Goal: Transaction & Acquisition: Purchase product/service

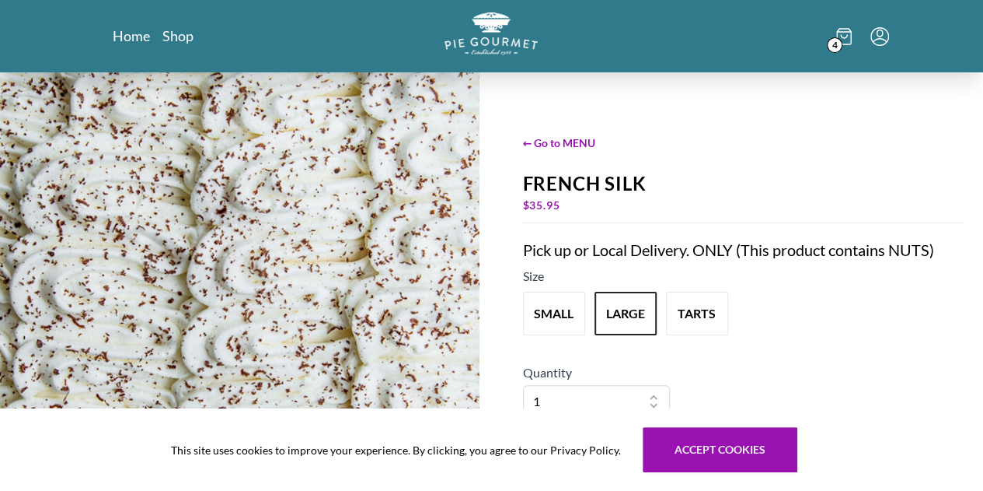
click at [688, 35] on div "4" at bounding box center [756, 35] width 265 height 47
click at [688, 43] on icon at bounding box center [845, 36] width 16 height 17
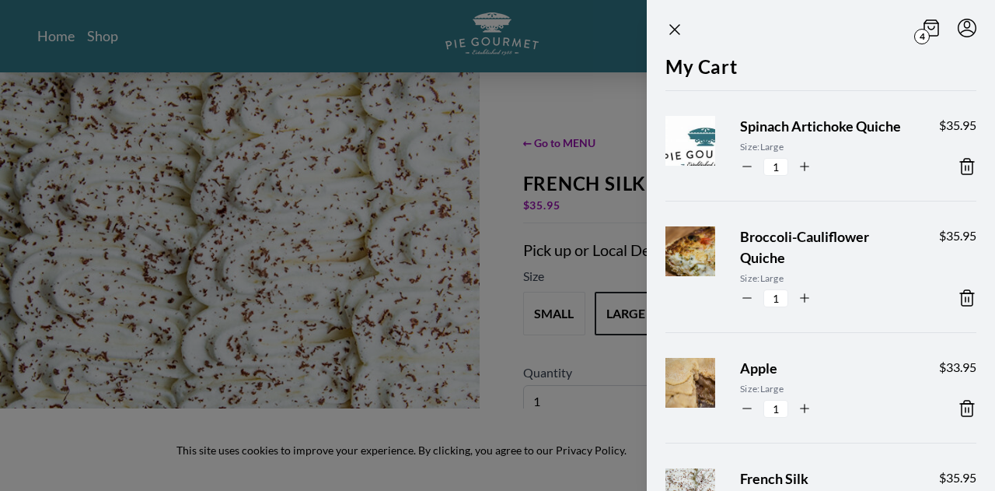
click at [688, 174] on icon at bounding box center [967, 167] width 11 height 16
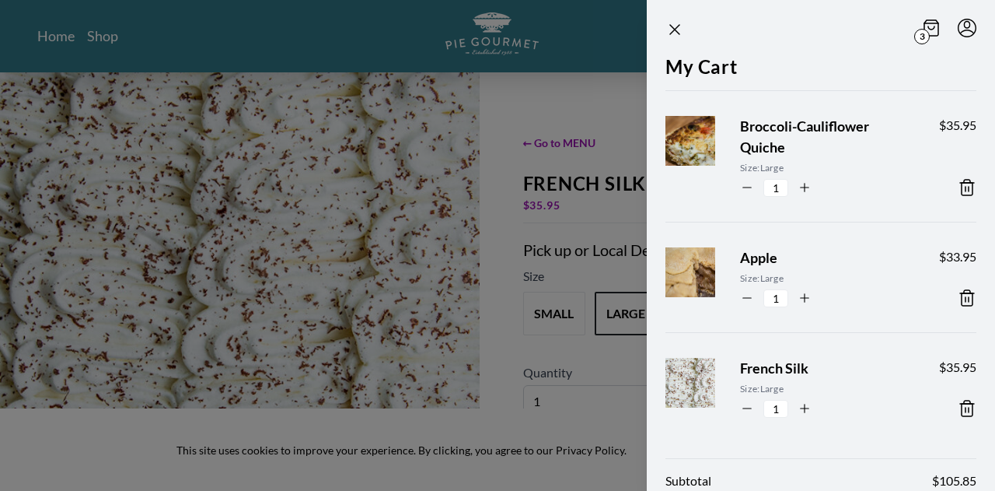
click at [688, 186] on icon at bounding box center [967, 188] width 11 height 16
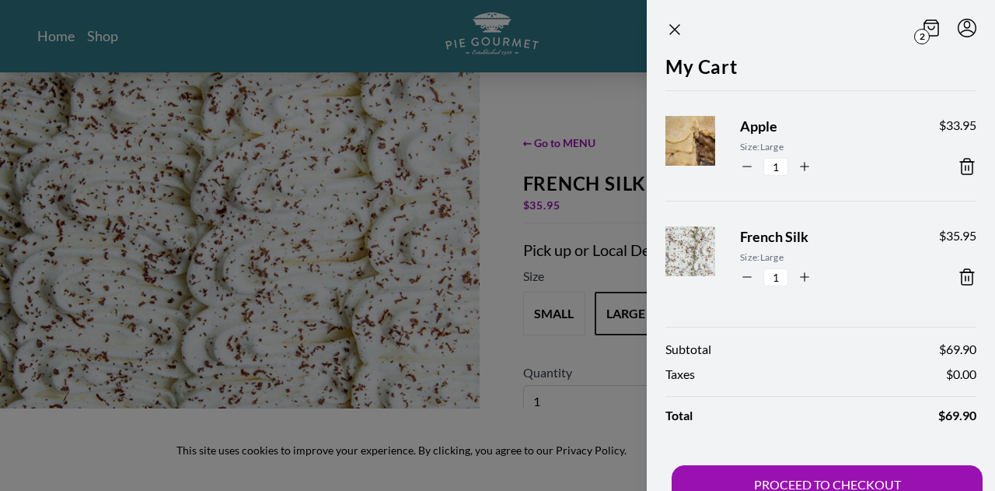
click at [162, 44] on div at bounding box center [497, 245] width 995 height 491
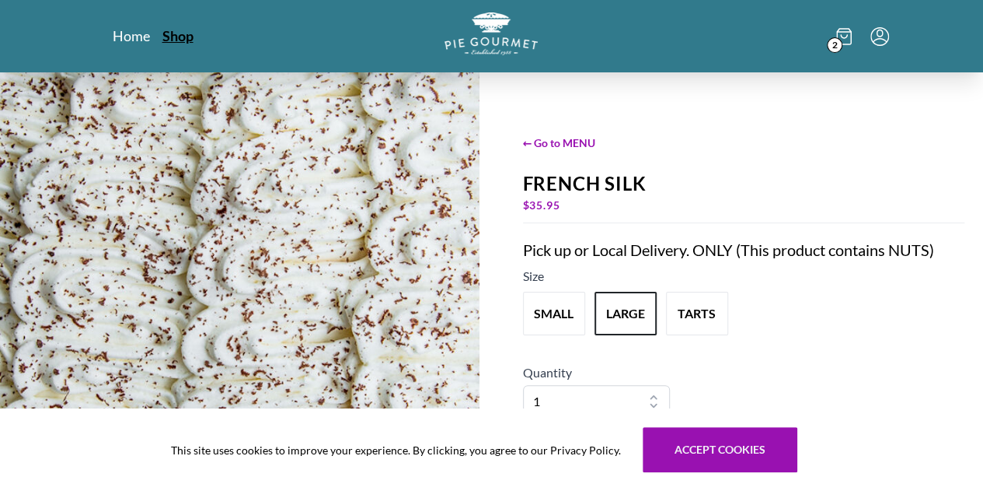
click at [162, 35] on link "Shop" at bounding box center [177, 35] width 31 height 19
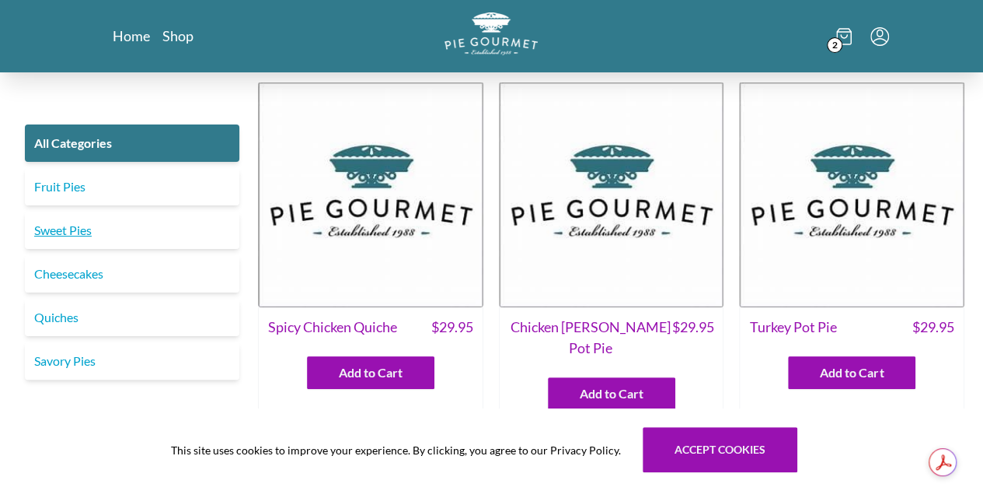
click at [117, 227] on link "Sweet Pies" at bounding box center [132, 229] width 215 height 37
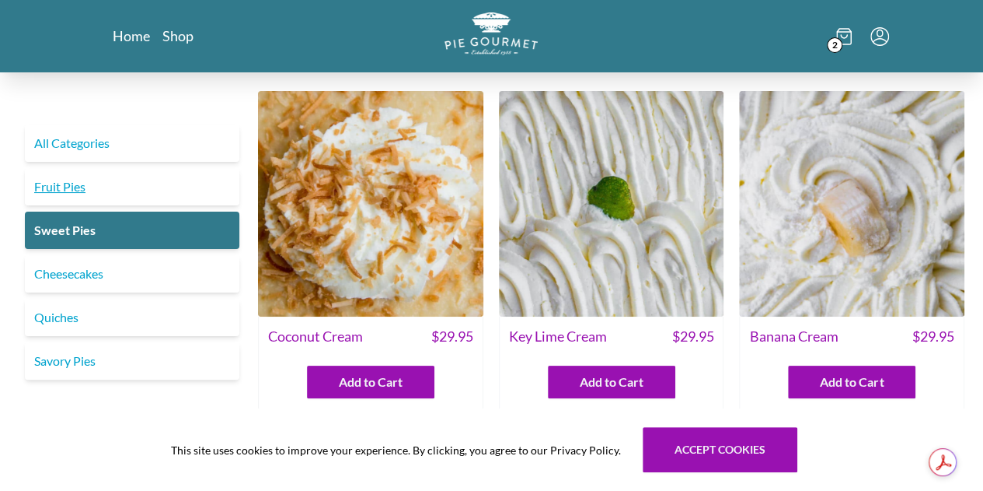
click at [86, 178] on link "Fruit Pies" at bounding box center [132, 186] width 215 height 37
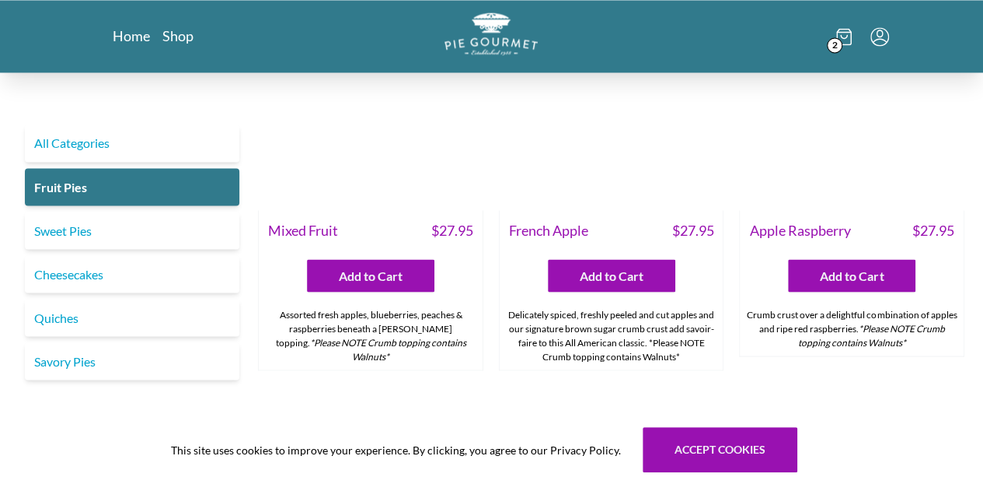
scroll to position [1303, 0]
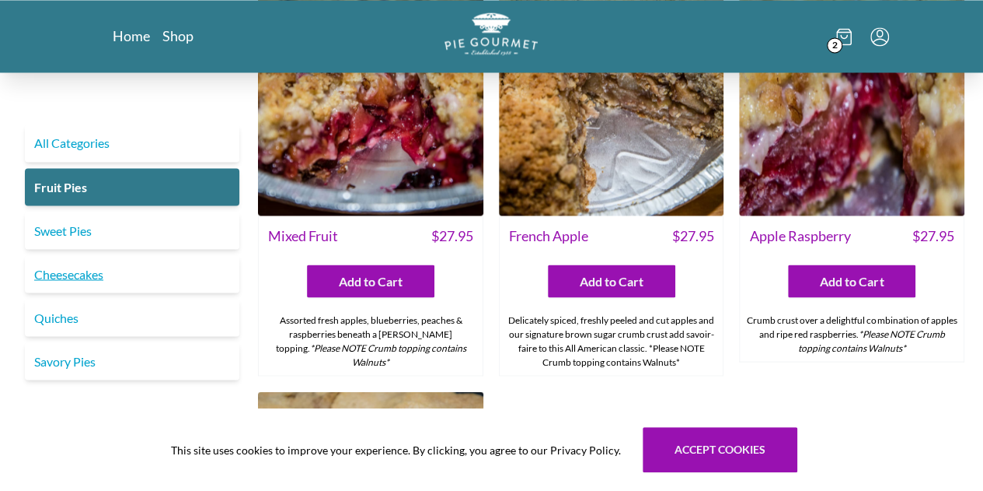
click at [152, 278] on link "Cheesecakes" at bounding box center [132, 273] width 215 height 37
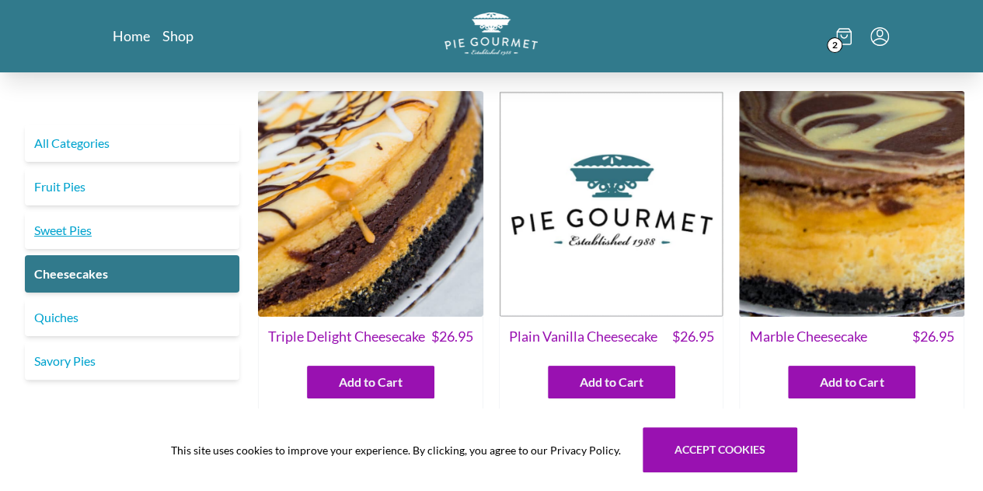
click at [105, 213] on link "Sweet Pies" at bounding box center [132, 229] width 215 height 37
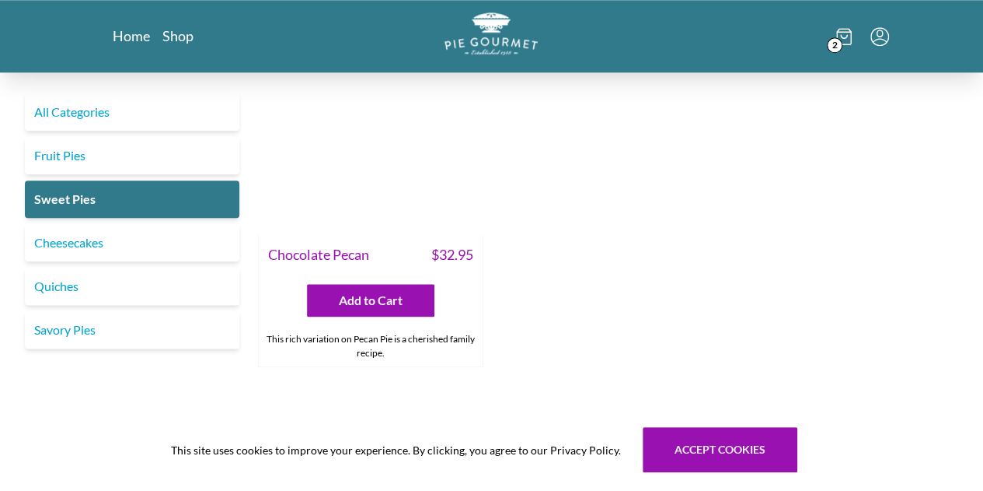
scroll to position [812, 0]
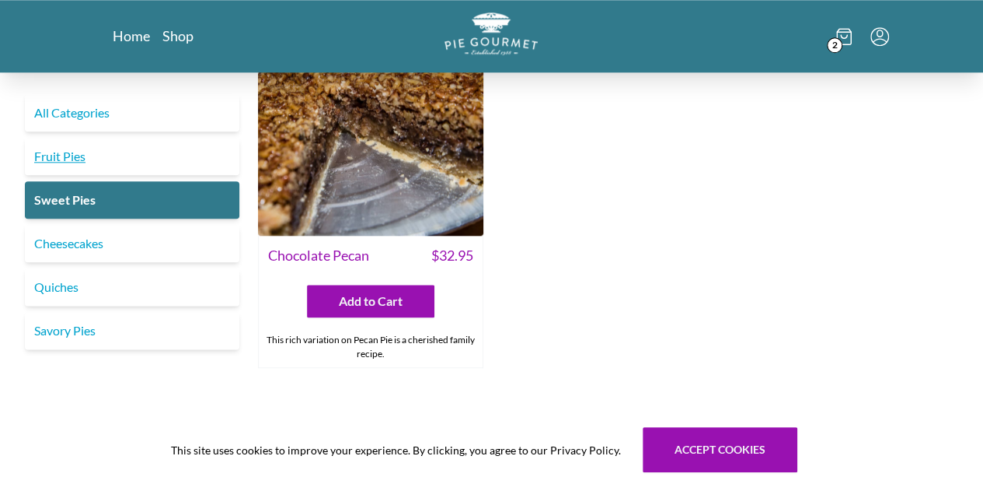
click at [97, 147] on link "Fruit Pies" at bounding box center [132, 156] width 215 height 37
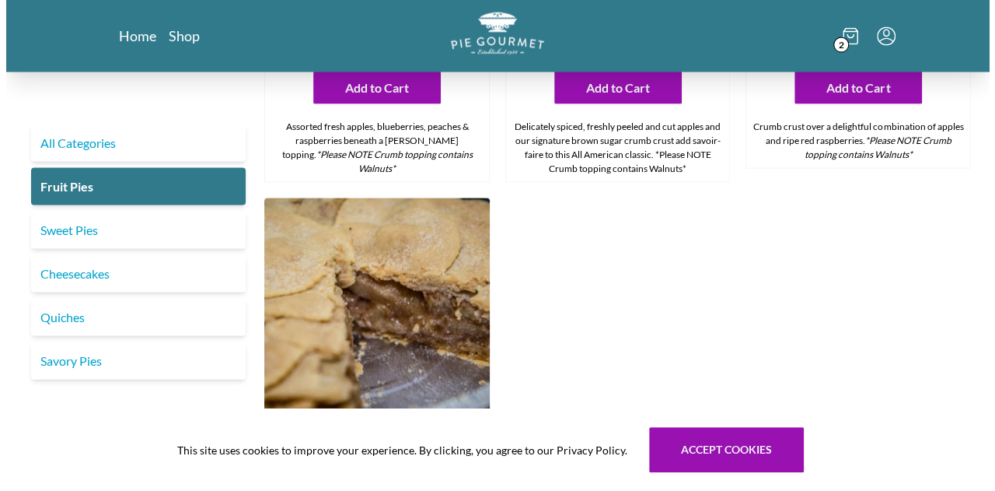
scroll to position [1292, 0]
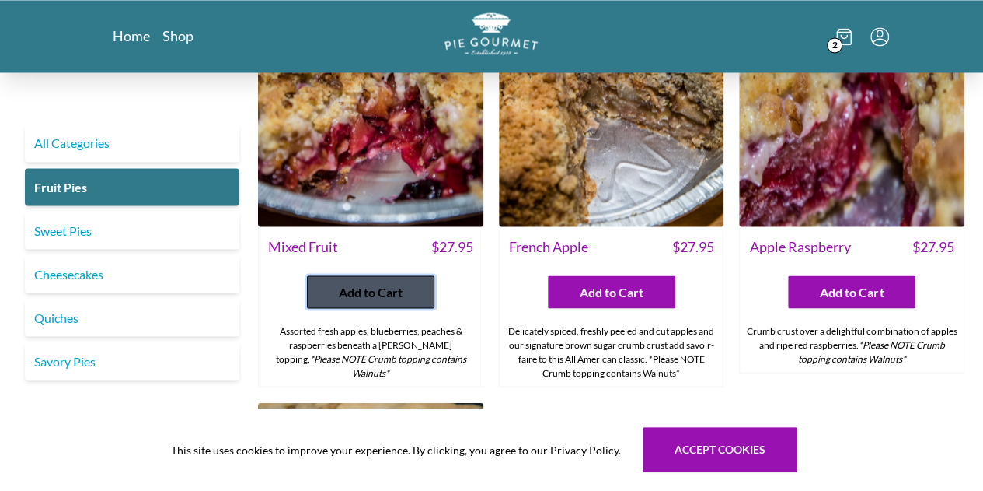
click at [395, 285] on span "Add to Cart" at bounding box center [371, 291] width 64 height 19
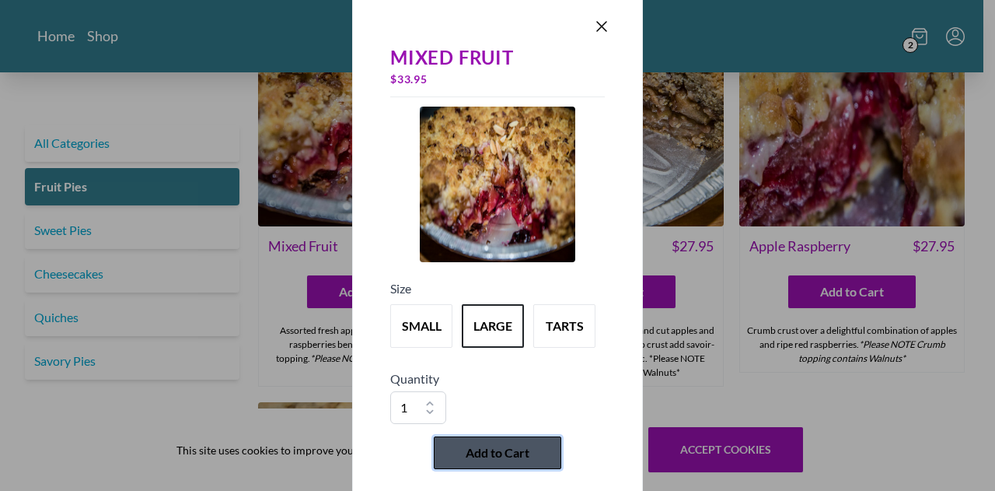
click at [524, 445] on span "Add to Cart" at bounding box center [498, 452] width 64 height 19
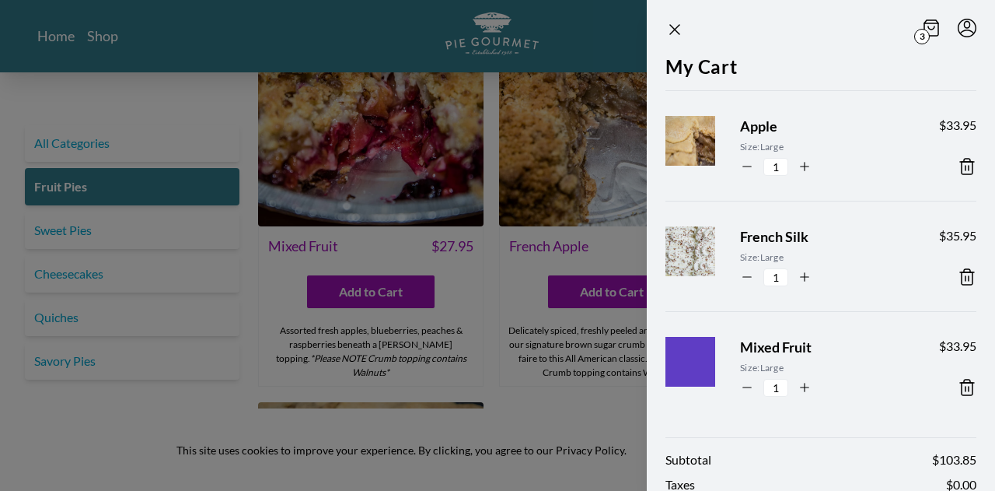
scroll to position [137, 0]
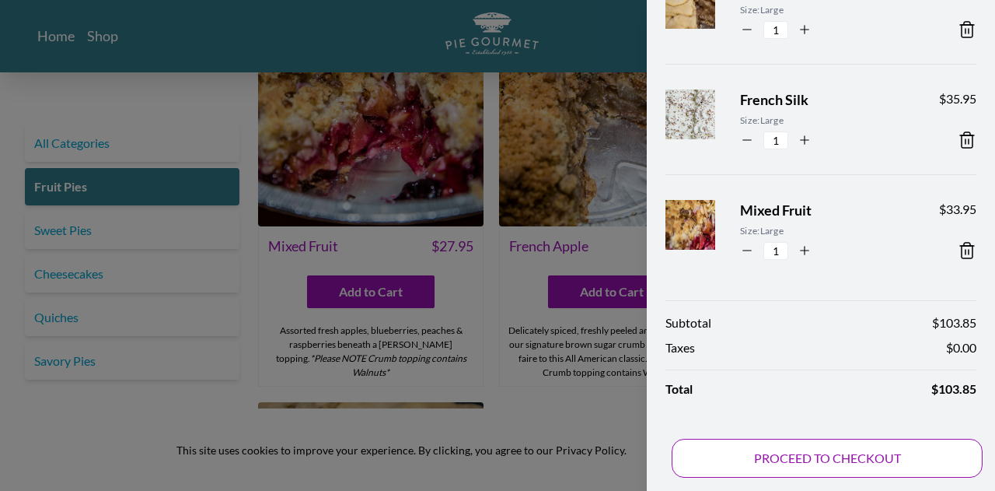
click at [688, 442] on button "PROCEED TO CHECKOUT" at bounding box center [827, 457] width 311 height 39
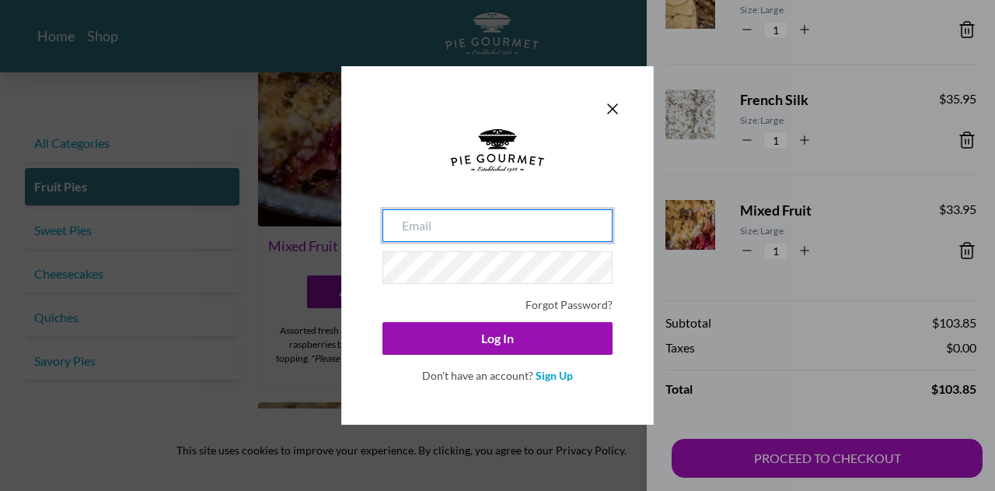
click at [495, 226] on input "email" at bounding box center [497, 225] width 230 height 33
type input "[EMAIL_ADDRESS][DOMAIN_NAME]"
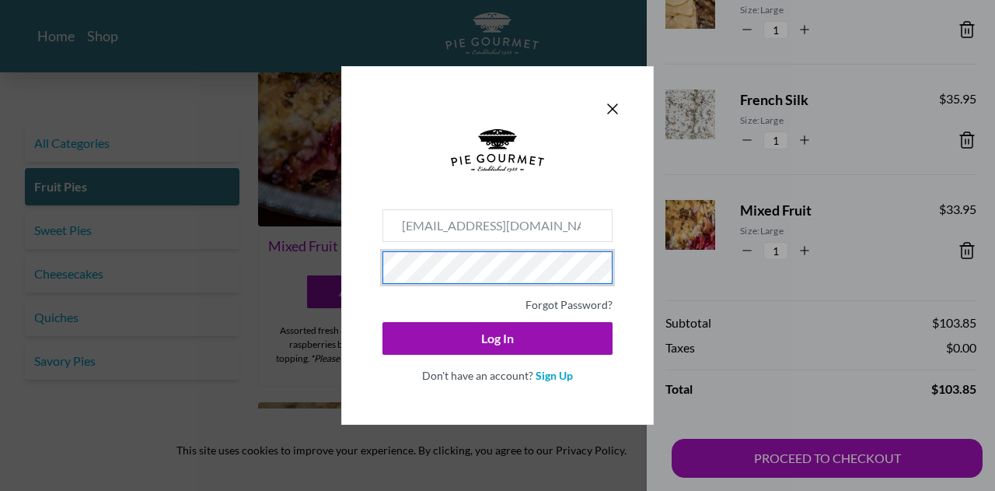
click at [550, 382] on div "Don't have an account? Sign Up" at bounding box center [497, 373] width 230 height 19
click at [547, 371] on link "Sign Up" at bounding box center [554, 375] width 37 height 13
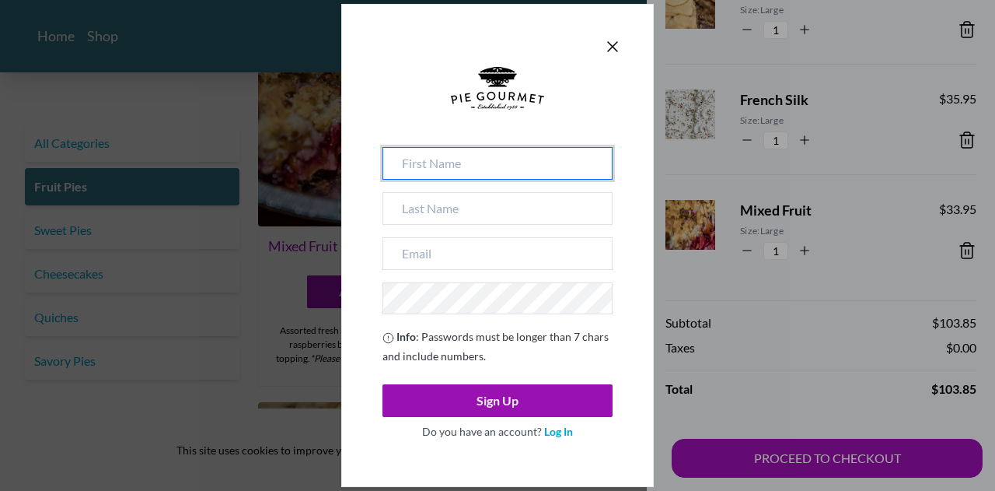
click at [480, 163] on input at bounding box center [497, 163] width 230 height 33
type input "[PERSON_NAME]"
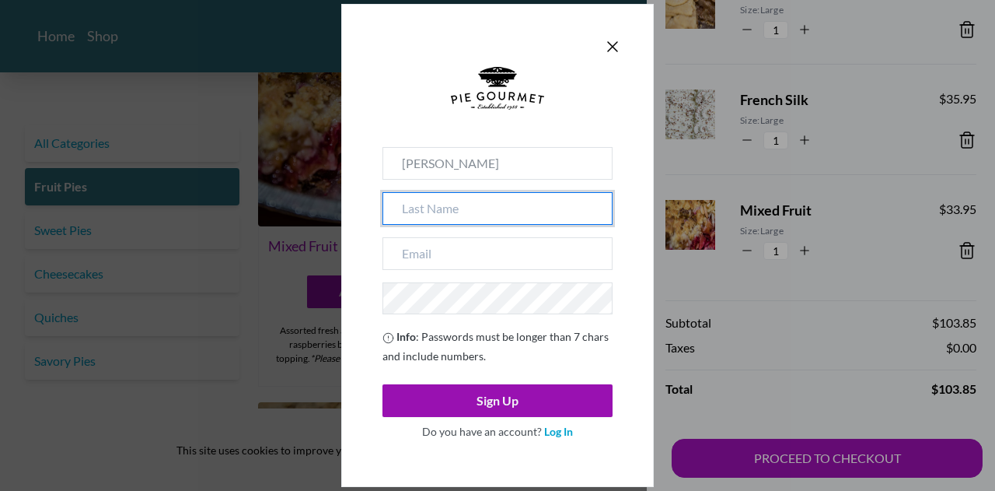
type input "[PERSON_NAME]"
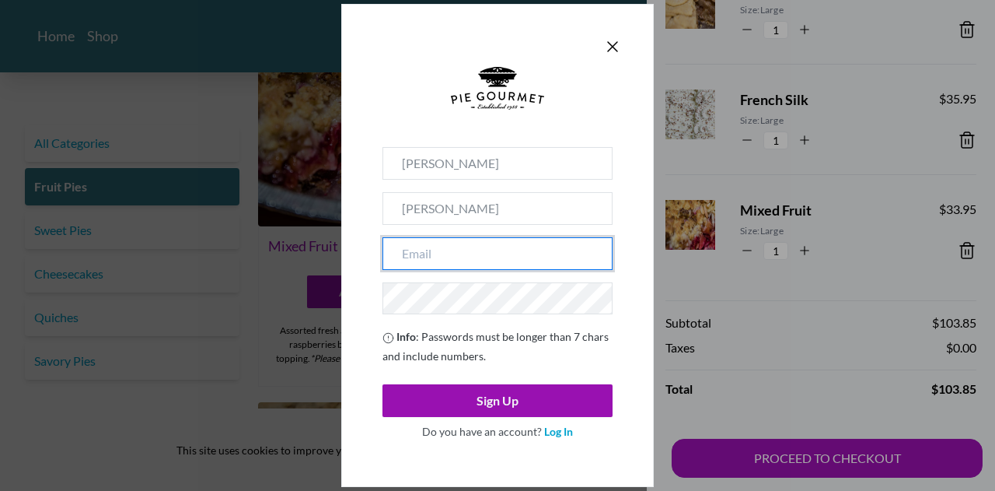
type input "[EMAIL_ADDRESS][DOMAIN_NAME]"
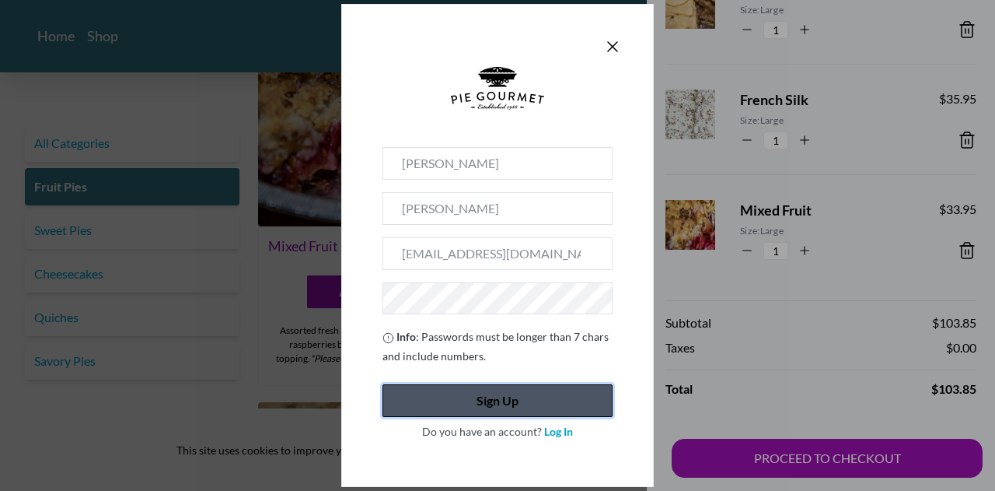
click at [458, 388] on button "Sign Up" at bounding box center [497, 400] width 230 height 33
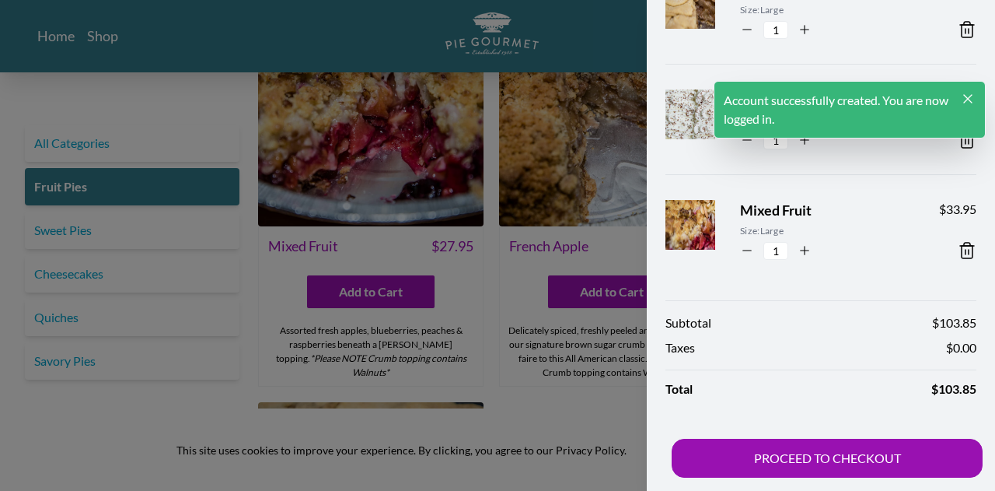
click at [688, 413] on div "Subtotal $ 103.85 Taxes $ 0.00 Total $ 103.85 PROCEED TO CHECKOUT" at bounding box center [821, 389] width 348 height 208
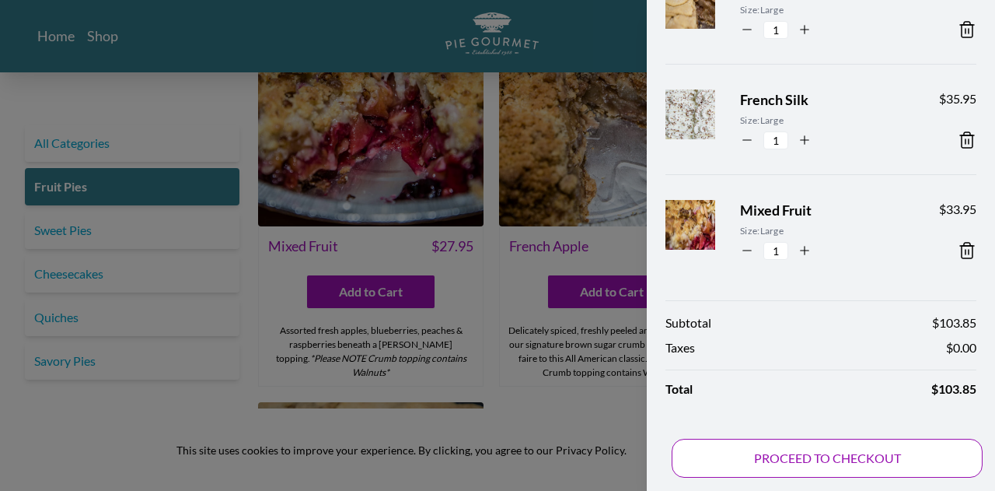
click at [688, 469] on button "PROCEED TO CHECKOUT" at bounding box center [827, 457] width 311 height 39
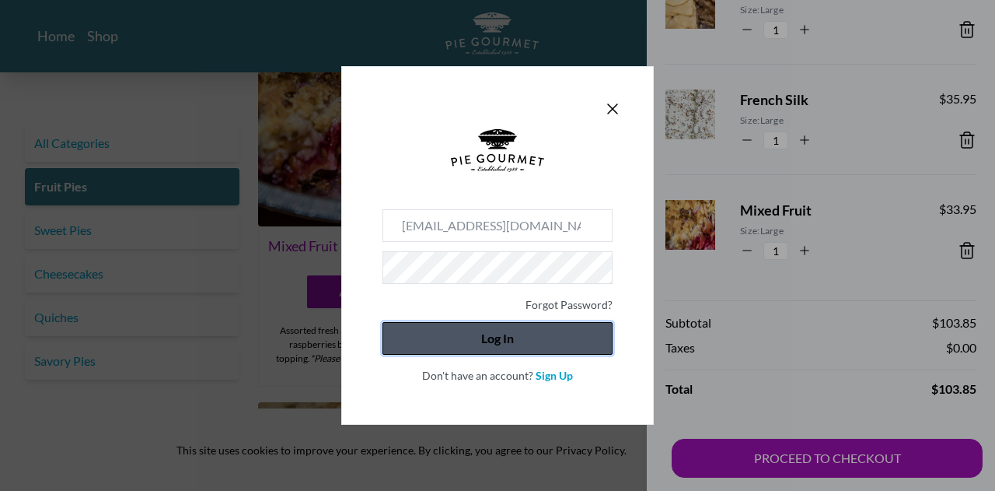
click at [464, 338] on button "Log In" at bounding box center [497, 338] width 230 height 33
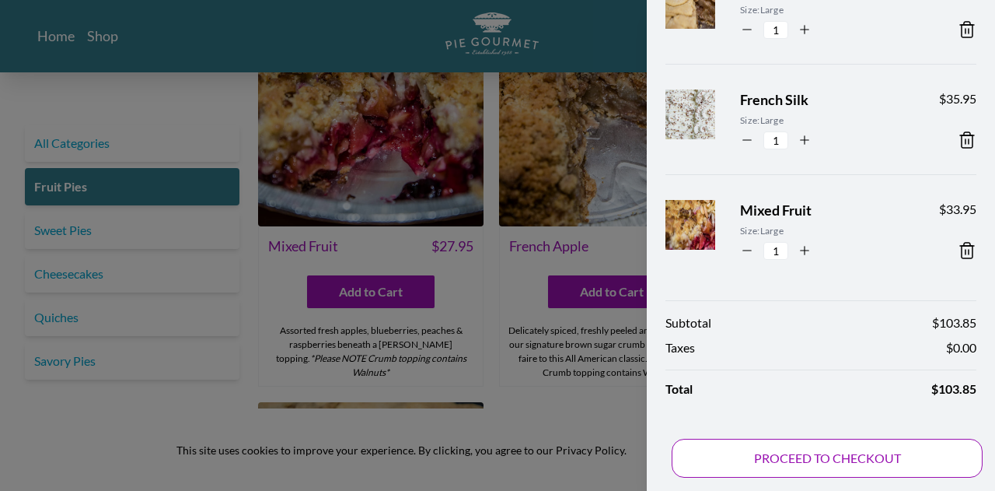
click at [688, 452] on button "PROCEED TO CHECKOUT" at bounding box center [827, 457] width 311 height 39
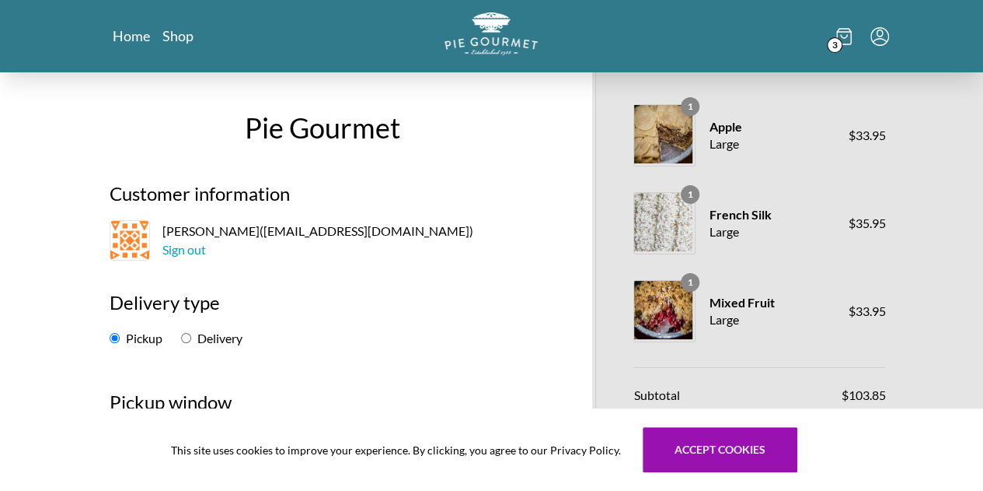
click at [181, 343] on label "Delivery" at bounding box center [211, 337] width 61 height 15
click at [181, 343] on input "Delivery" at bounding box center [186, 338] width 10 height 10
radio input "true"
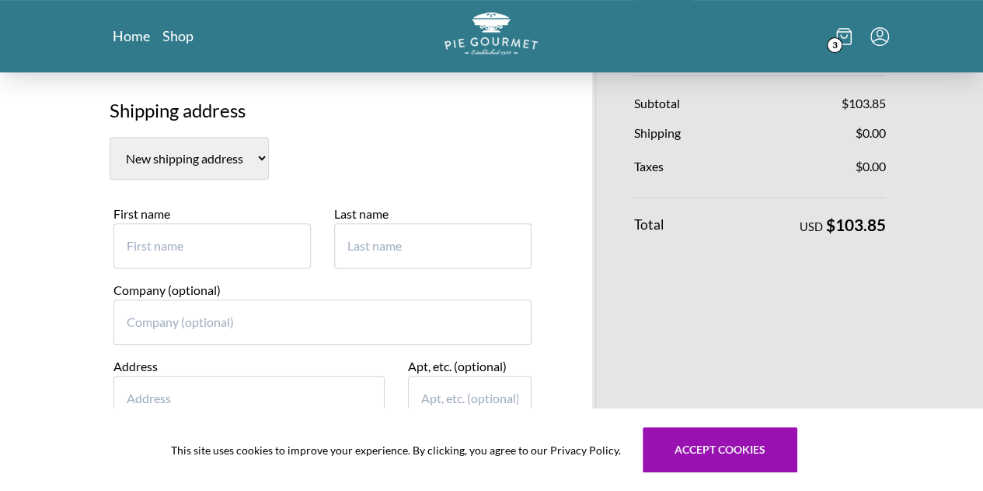
scroll to position [292, 0]
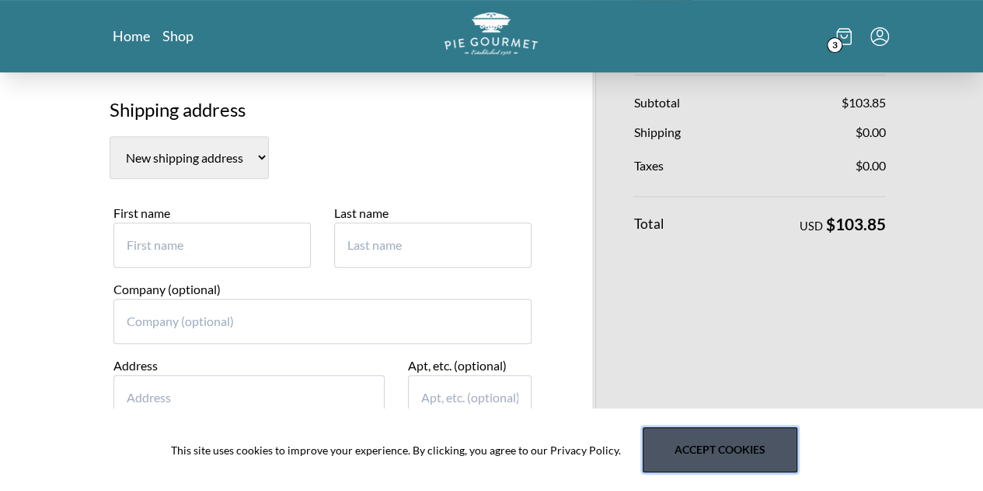
click at [688, 457] on button "Accept cookies" at bounding box center [720, 449] width 155 height 45
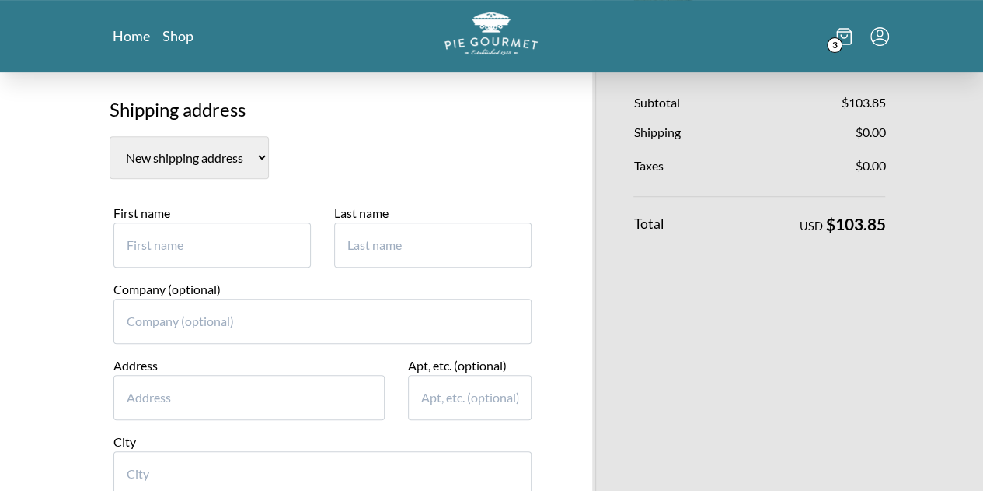
click at [115, 251] on input "First name" at bounding box center [212, 244] width 197 height 45
click at [115, 251] on input "An" at bounding box center [212, 244] width 197 height 45
type input "[PERSON_NAME]"
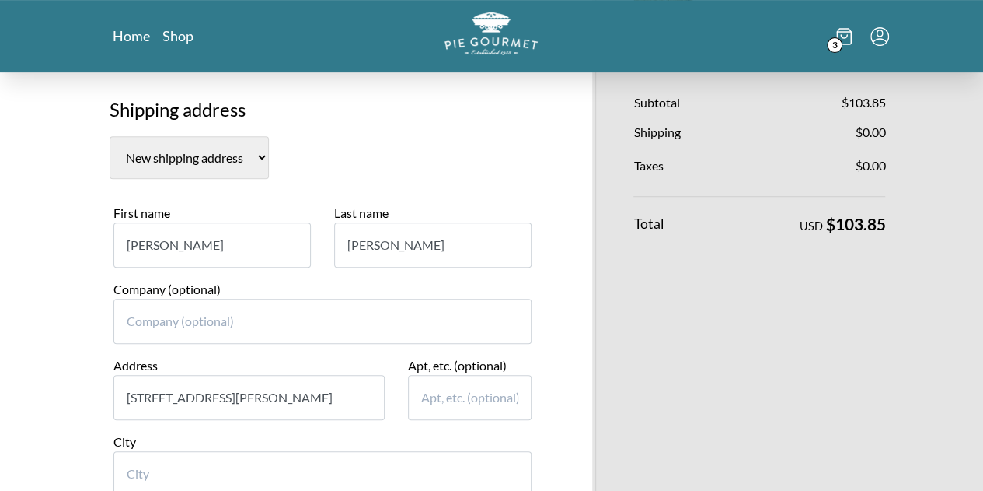
type input "[STREET_ADDRESS][PERSON_NAME]"
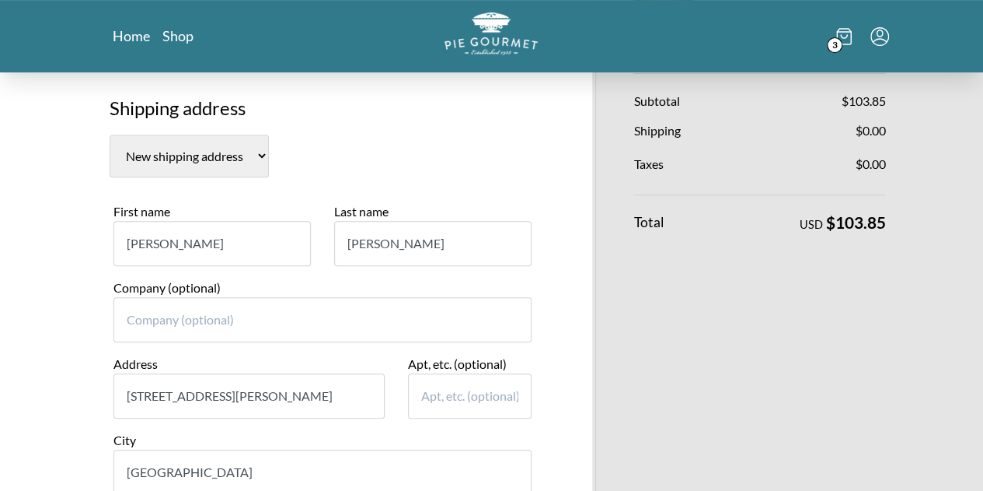
type input "[GEOGRAPHIC_DATA]"
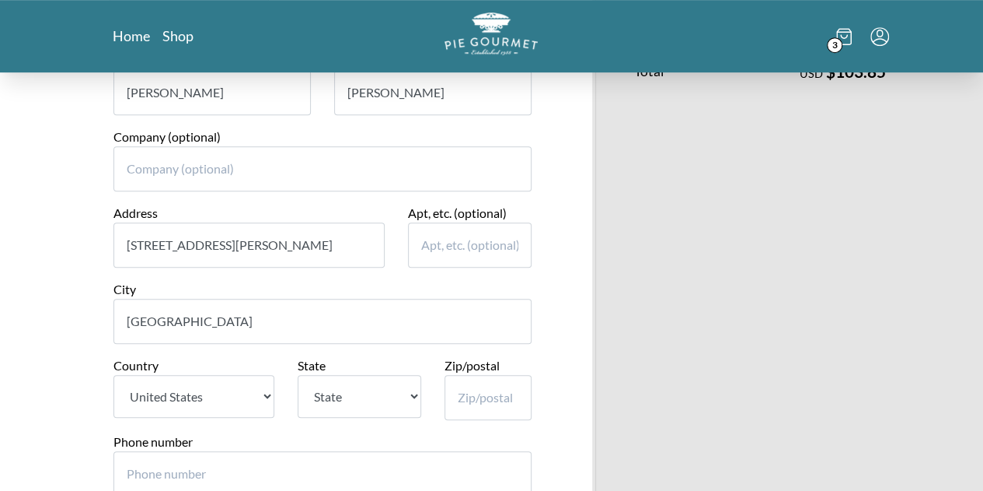
scroll to position [449, 0]
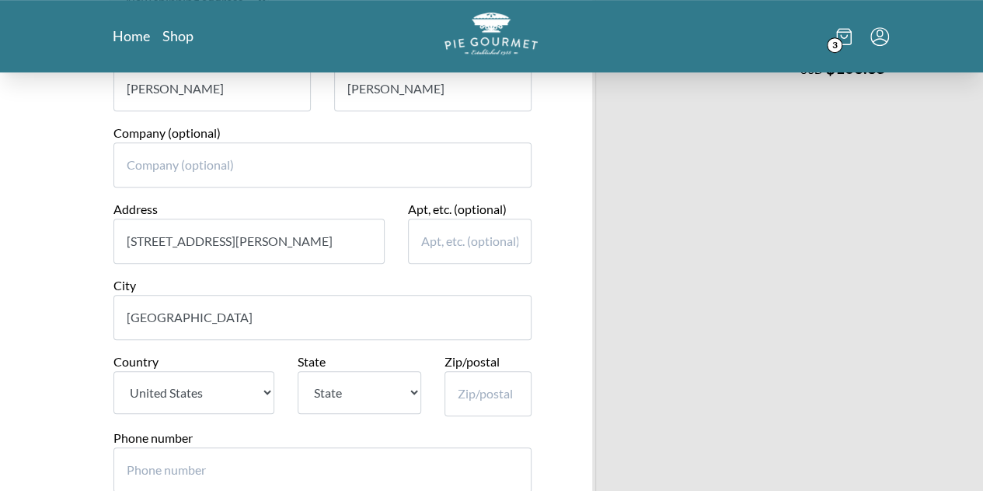
click at [343, 382] on select "State [US_STATE] [US_STATE] [US_STATE] [US_STATE] [US_STATE] [US_STATE] [US_STA…" at bounding box center [360, 392] width 124 height 43
select select "VA"
click at [298, 371] on select "State [US_STATE] [US_STATE] [US_STATE] [US_STATE] [US_STATE] [US_STATE] [US_STA…" at bounding box center [360, 392] width 124 height 43
click at [470, 384] on input "Zip/postal" at bounding box center [488, 393] width 87 height 45
type input "22043"
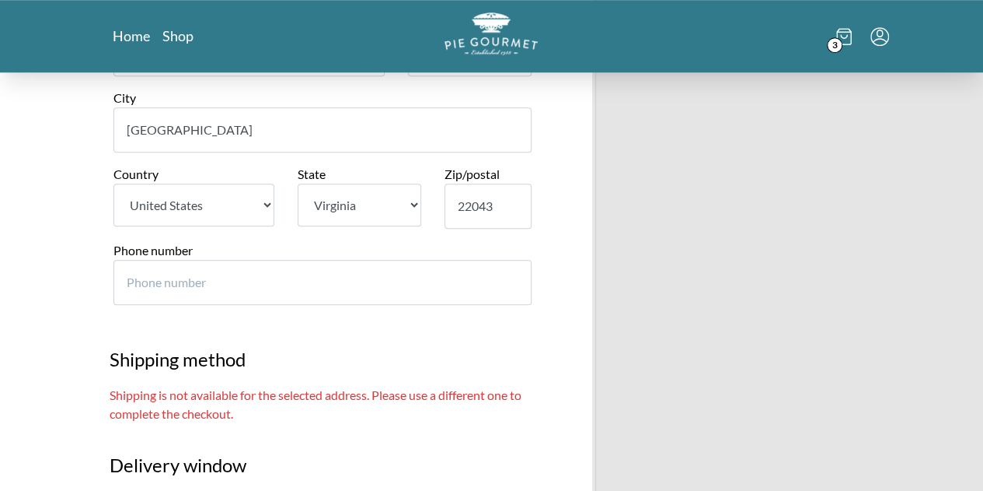
scroll to position [637, 0]
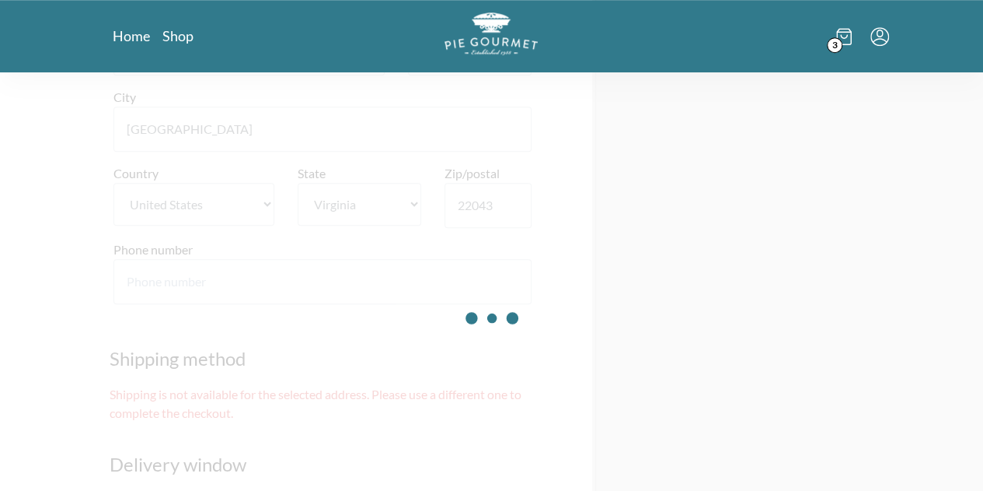
type input "5122035654"
type input "Grits & Chopsticks LLC"
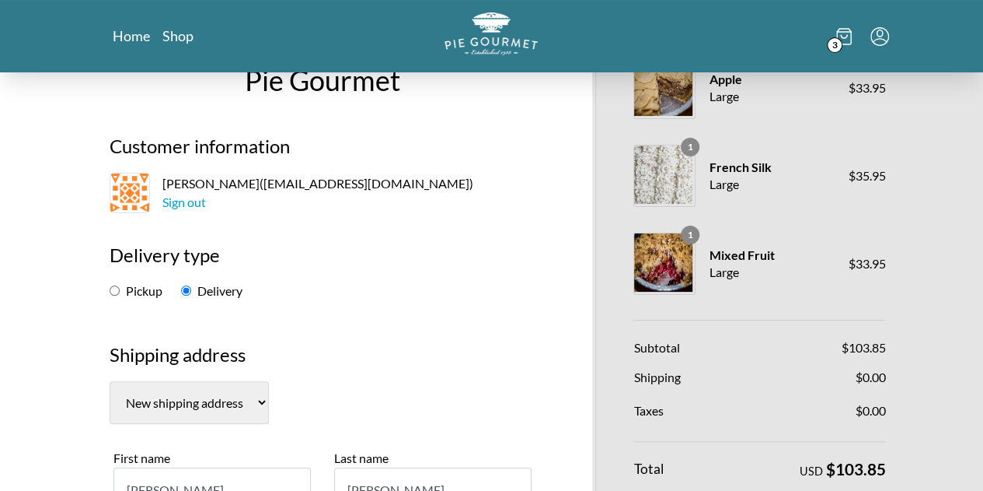
scroll to position [47, 0]
click at [110, 296] on label "Pickup" at bounding box center [136, 291] width 53 height 15
click at [110, 296] on input "Pickup" at bounding box center [115, 291] width 10 height 10
radio input "true"
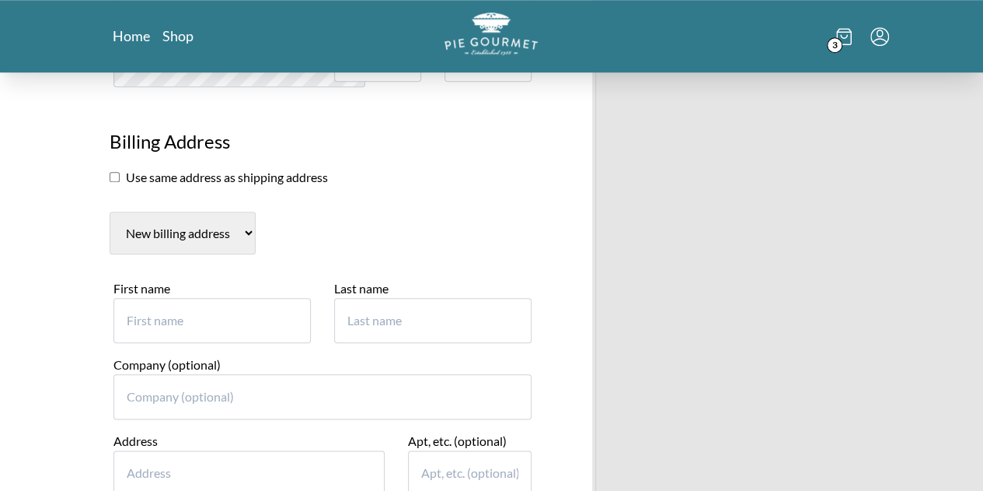
scroll to position [693, 0]
click at [110, 178] on input "checkbox" at bounding box center [115, 176] width 10 height 10
checkbox input "true"
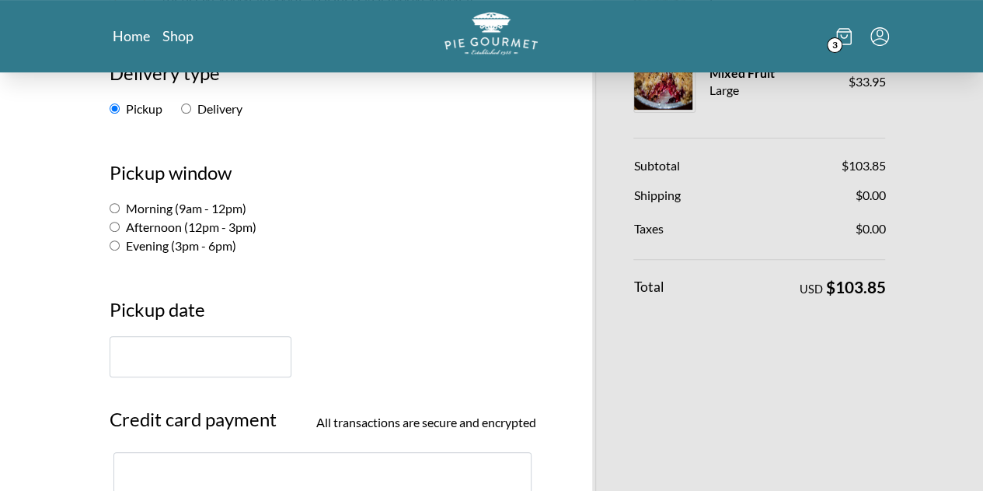
scroll to position [226, 0]
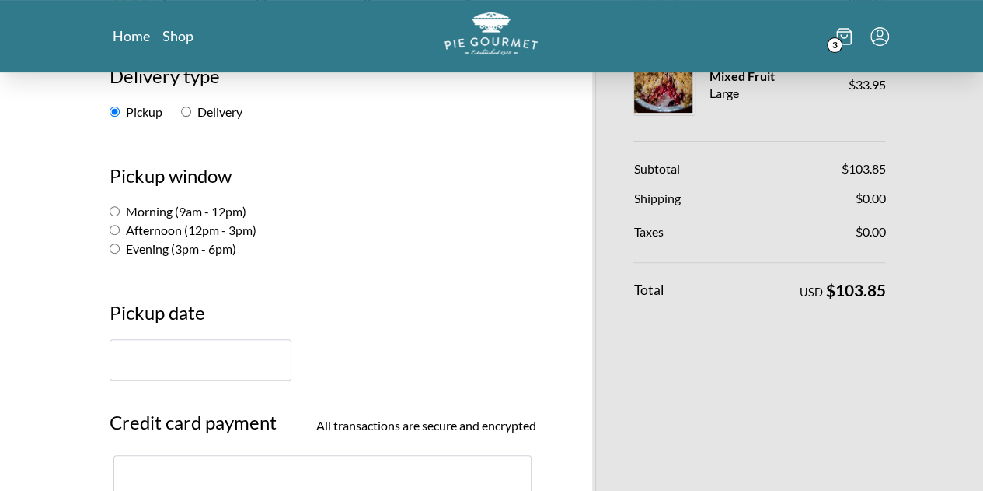
click at [110, 249] on input "Evening (3pm - 6pm)" at bounding box center [115, 248] width 10 height 10
radio input "true"
click at [110, 359] on input "text" at bounding box center [201, 359] width 182 height 41
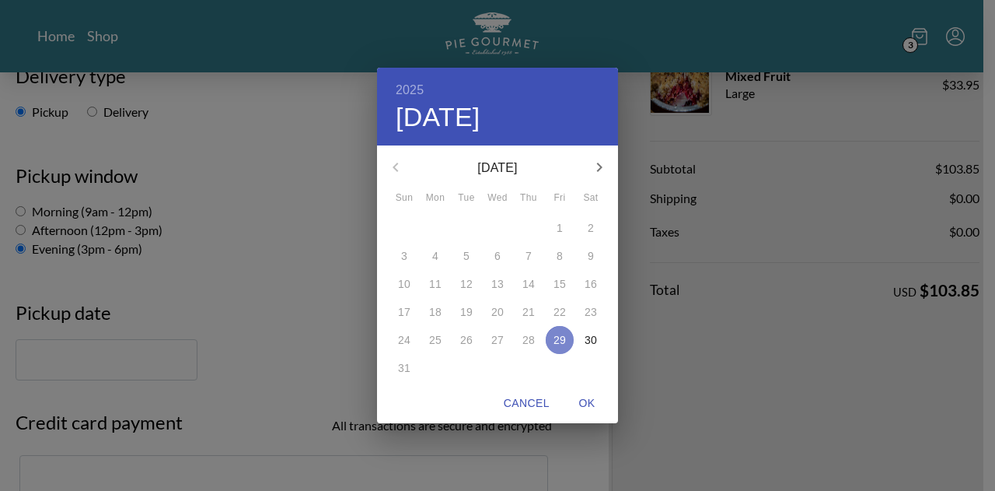
click at [550, 344] on span "29" at bounding box center [560, 340] width 28 height 16
click at [587, 397] on span "OK" at bounding box center [586, 402] width 37 height 19
type input "[DATE]"
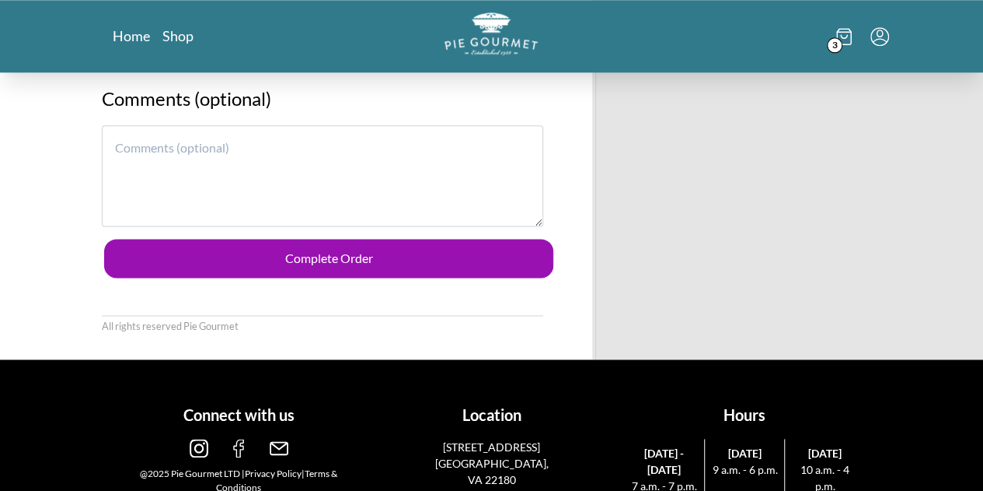
scroll to position [889, 0]
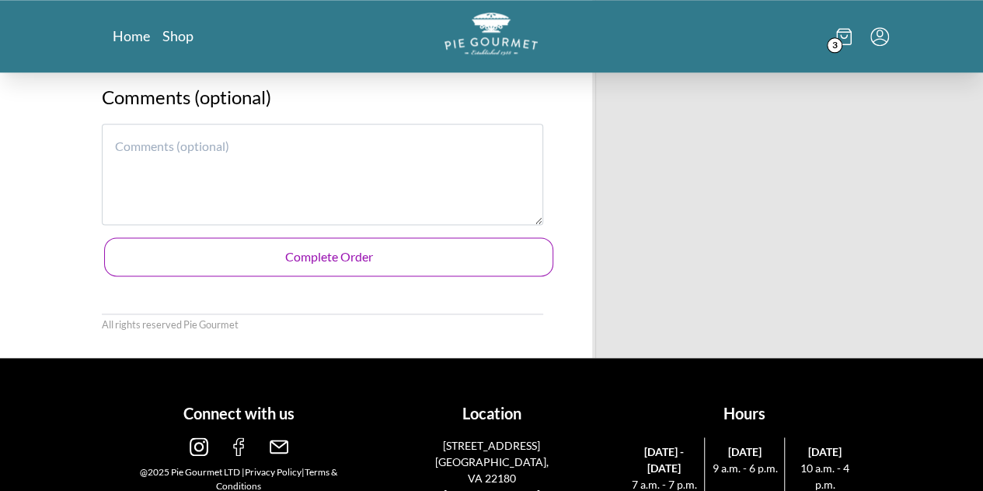
click at [460, 259] on button "Complete Order" at bounding box center [329, 256] width 450 height 39
